Goal: Task Accomplishment & Management: Manage account settings

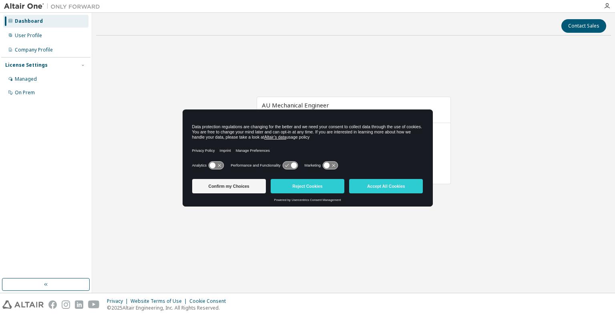
click at [380, 184] on button "Accept All Cookies" at bounding box center [386, 186] width 74 height 14
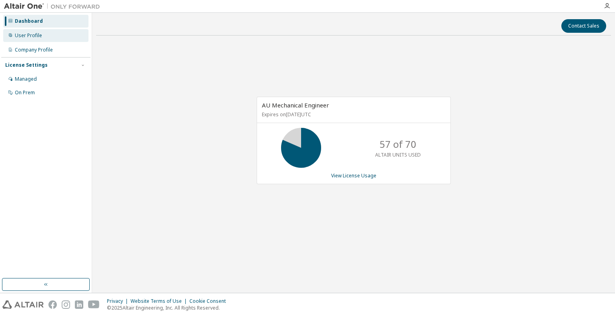
click at [53, 38] on div "User Profile" at bounding box center [45, 35] width 85 height 13
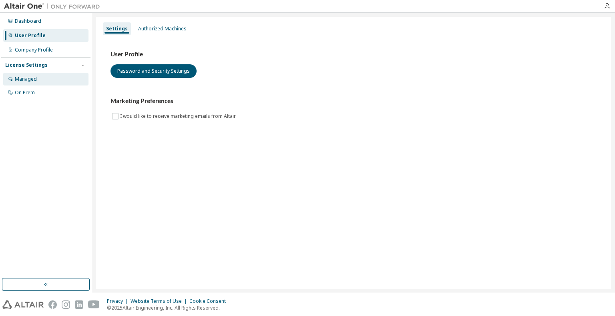
click at [31, 82] on div "Managed" at bounding box center [26, 79] width 22 height 6
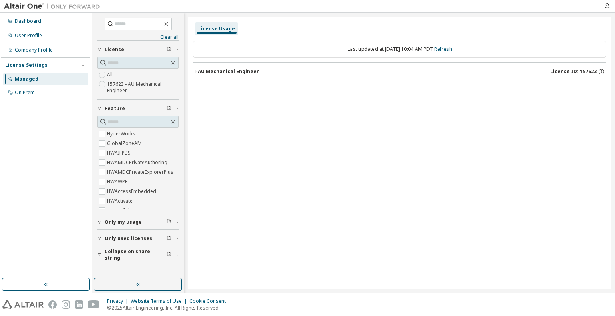
click at [193, 71] on icon "button" at bounding box center [195, 71] width 5 height 5
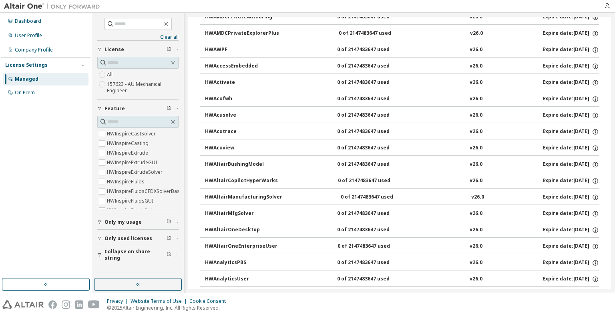
scroll to position [1000, 0]
click at [131, 19] on span at bounding box center [137, 24] width 67 height 12
click at [138, 24] on input "text" at bounding box center [138, 24] width 48 height 8
type input "*******"
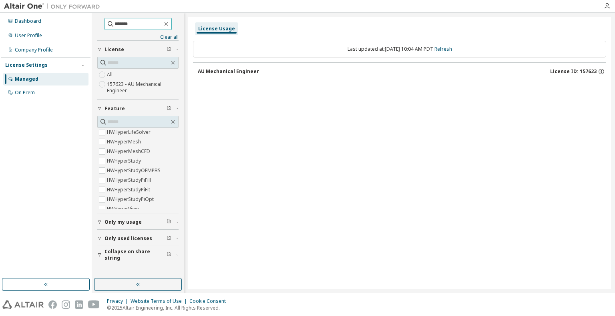
scroll to position [800, 0]
click at [238, 70] on div "AU Mechanical Engineer" at bounding box center [228, 71] width 61 height 6
click at [44, 78] on div "Managed" at bounding box center [45, 79] width 85 height 13
click at [37, 24] on div "Dashboard" at bounding box center [45, 21] width 85 height 13
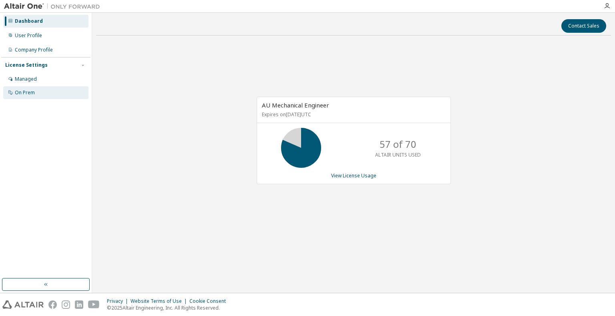
click at [14, 91] on div "On Prem" at bounding box center [45, 92] width 85 height 13
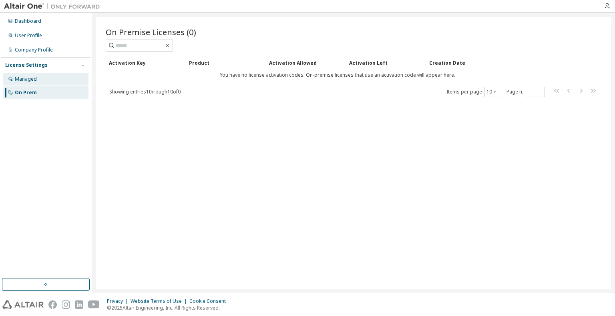
click at [38, 84] on div "Managed" at bounding box center [45, 79] width 85 height 13
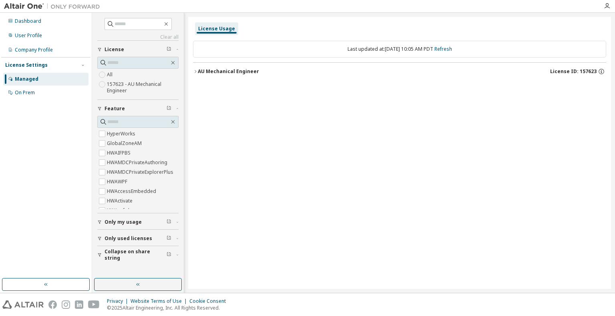
click at [133, 225] on button "Only my usage" at bounding box center [137, 223] width 81 height 18
click at [96, 233] on div "Clear all Collapse on share string Only used licenses Only my usage Yes No Feat…" at bounding box center [137, 146] width 89 height 264
click at [168, 23] on icon "button" at bounding box center [166, 24] width 4 height 4
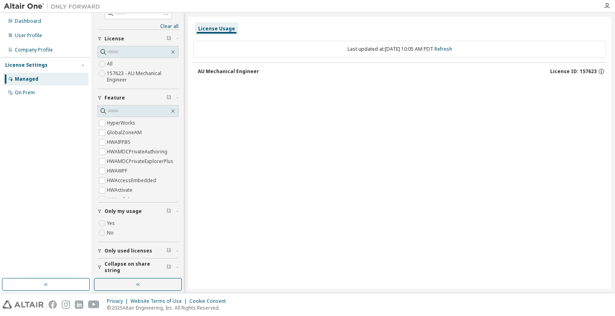
click at [137, 253] on span "Only used licenses" at bounding box center [128, 251] width 48 height 6
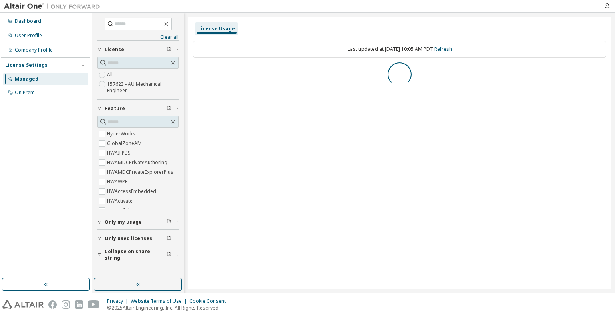
scroll to position [0, 0]
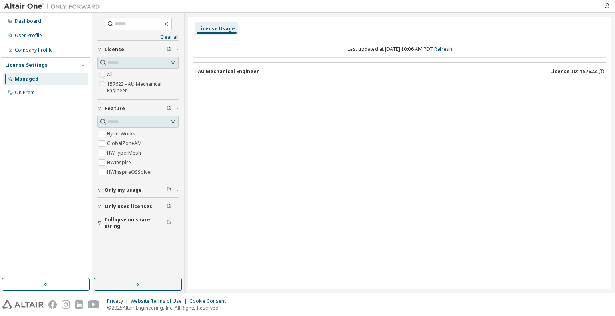
click at [24, 102] on div "Dashboard User Profile Company Profile License Settings Managed On Prem" at bounding box center [45, 146] width 89 height 264
click at [32, 24] on div "Dashboard" at bounding box center [28, 21] width 26 height 6
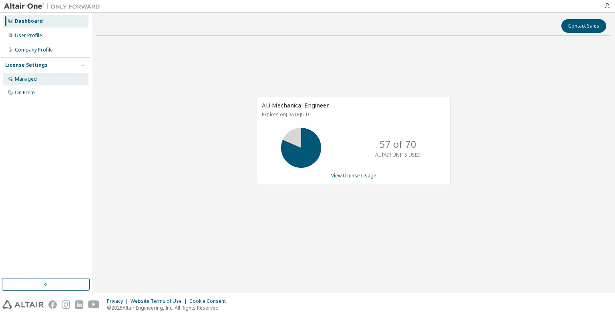
click at [23, 80] on div "Managed" at bounding box center [26, 79] width 22 height 6
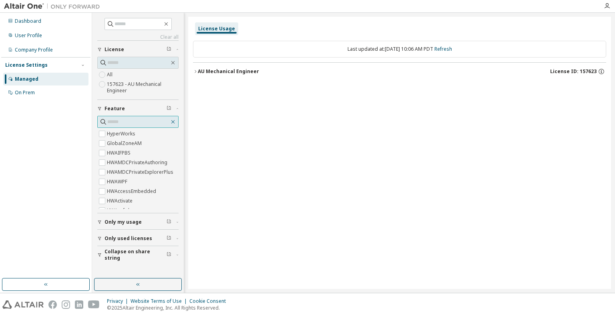
click at [174, 123] on icon "button" at bounding box center [173, 122] width 6 height 6
click at [173, 122] on icon "button" at bounding box center [173, 122] width 6 height 6
click at [171, 122] on icon "button" at bounding box center [173, 122] width 6 height 6
click at [132, 224] on span "Only my usage" at bounding box center [122, 222] width 37 height 6
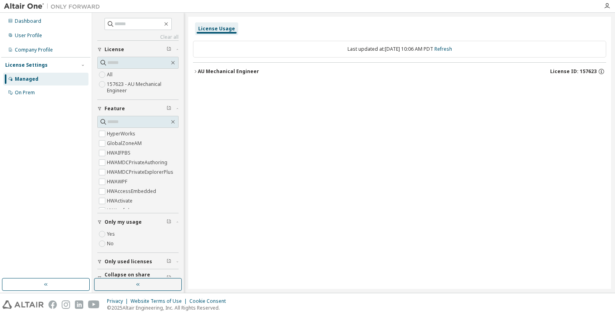
click at [135, 86] on label "157623 - AU Mechanical Engineer" at bounding box center [143, 88] width 72 height 16
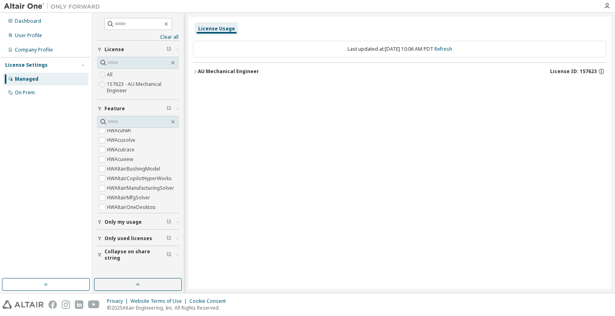
scroll to position [200, 0]
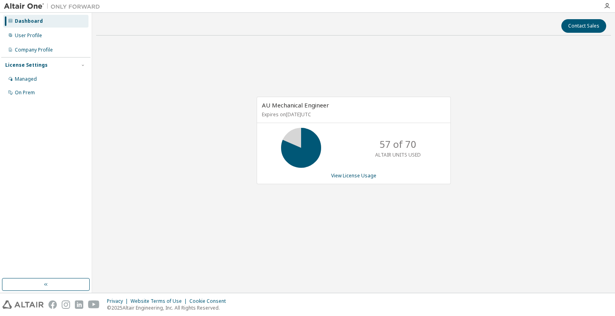
click at [341, 179] on div "AU Mechanical Engineer Expires on [DATE] UTC 57 of 70 ALTAIR UNITS USED View Li…" at bounding box center [353, 141] width 194 height 88
click at [38, 32] on div "User Profile" at bounding box center [28, 35] width 27 height 6
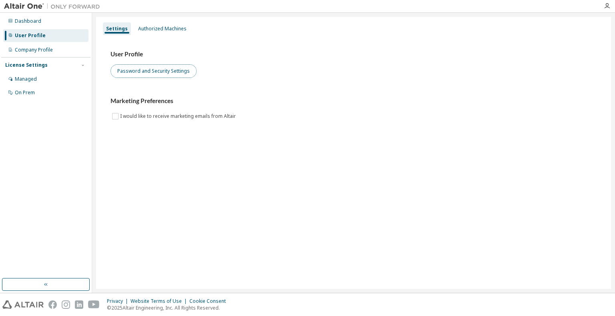
click at [119, 67] on button "Password and Security Settings" at bounding box center [153, 71] width 86 height 14
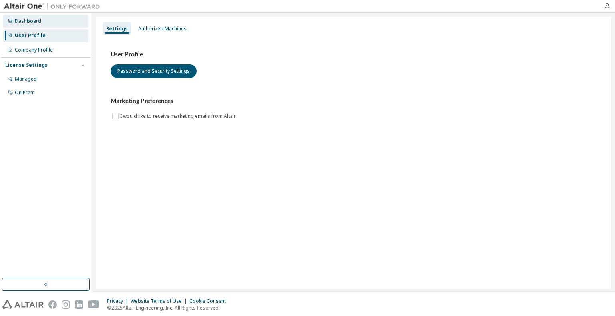
click at [16, 27] on div "Dashboard User Profile Company Profile License Settings Managed On Prem" at bounding box center [45, 57] width 89 height 86
click at [28, 23] on div "Dashboard" at bounding box center [28, 21] width 26 height 6
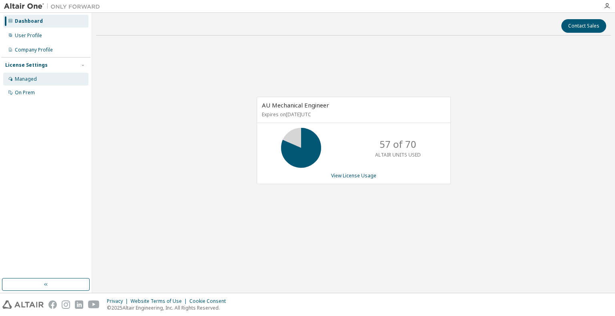
click at [40, 74] on div "Managed" at bounding box center [45, 79] width 85 height 13
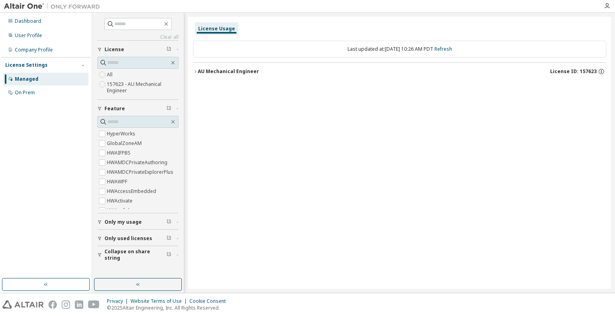
click at [194, 70] on icon "button" at bounding box center [195, 71] width 5 height 5
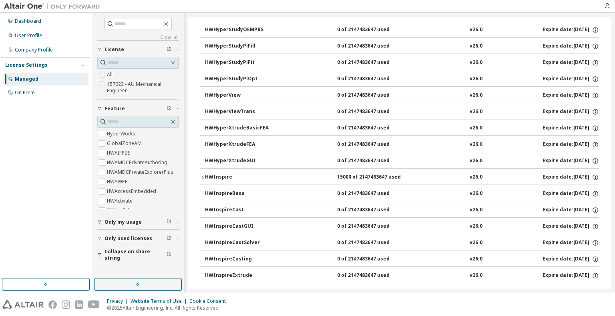
scroll to position [1520, 0]
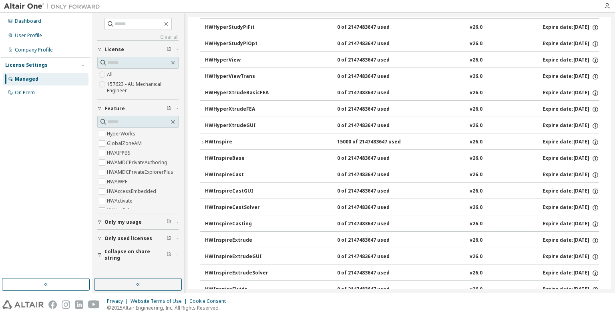
click at [214, 155] on div "HWInspireBase" at bounding box center [241, 158] width 72 height 7
click at [203, 140] on icon "button" at bounding box center [202, 142] width 5 height 5
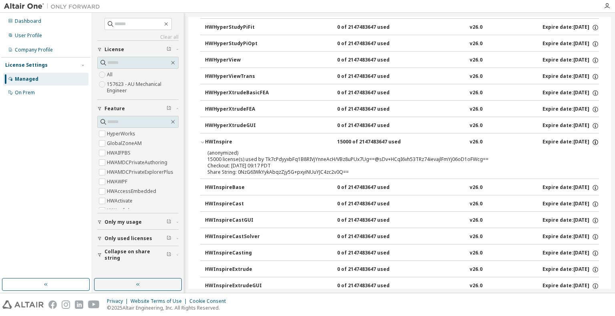
click at [592, 140] on icon "button" at bounding box center [595, 143] width 6 height 6
click at [484, 150] on p "(anonymized)" at bounding box center [389, 153] width 365 height 7
click at [592, 139] on icon "button" at bounding box center [594, 142] width 7 height 7
click at [495, 151] on div "(anonymized) 15000 license(s) used by Tk7cPdyyxbFq1B8RIVjYnneAcH/VBz8uPUx7Ug==@…" at bounding box center [389, 156] width 365 height 13
click at [211, 184] on div "HWInspireBase" at bounding box center [241, 187] width 72 height 7
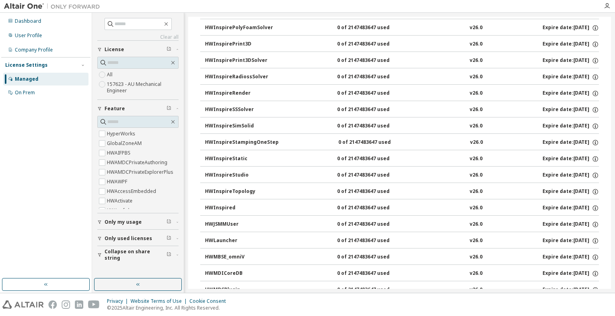
scroll to position [2240, 0]
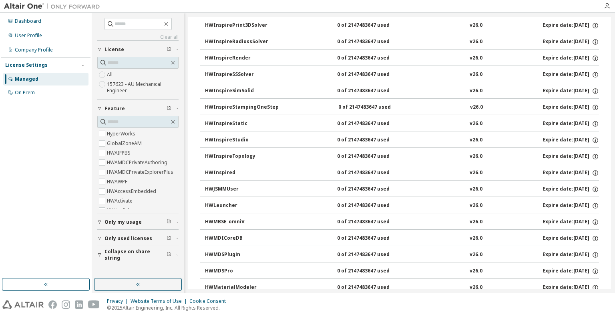
drag, startPoint x: 208, startPoint y: 167, endPoint x: 210, endPoint y: 177, distance: 10.1
click at [210, 186] on div "HWJSMMUser" at bounding box center [241, 189] width 72 height 7
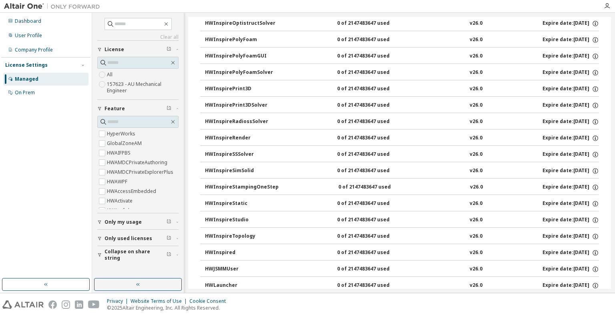
scroll to position [1880, 0]
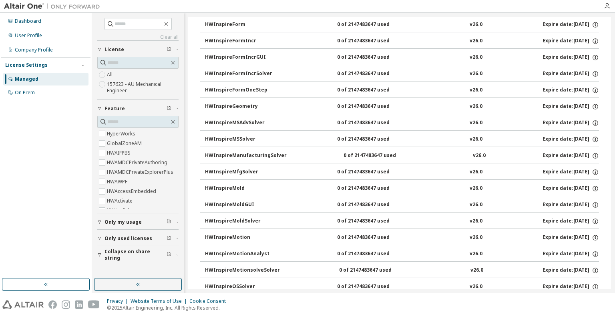
click at [133, 226] on button "Only my usage" at bounding box center [137, 223] width 81 height 18
click at [96, 232] on div "Clear all Collapse on share string Only used licenses Only my usage Yes No Feat…" at bounding box center [137, 146] width 89 height 264
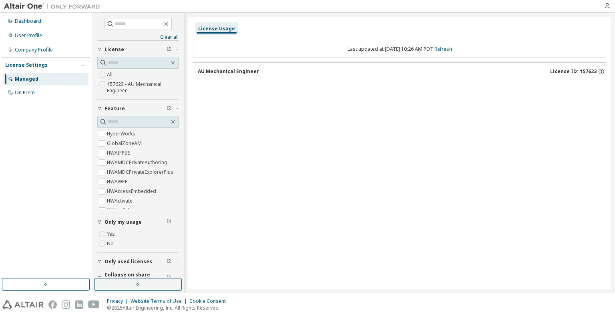
scroll to position [0, 0]
click at [225, 77] on button "AU Mechanical Engineer License ID: 157623" at bounding box center [402, 72] width 408 height 18
click at [223, 70] on div "AU Mechanical Engineer" at bounding box center [228, 71] width 61 height 6
